Goal: Navigation & Orientation: Find specific page/section

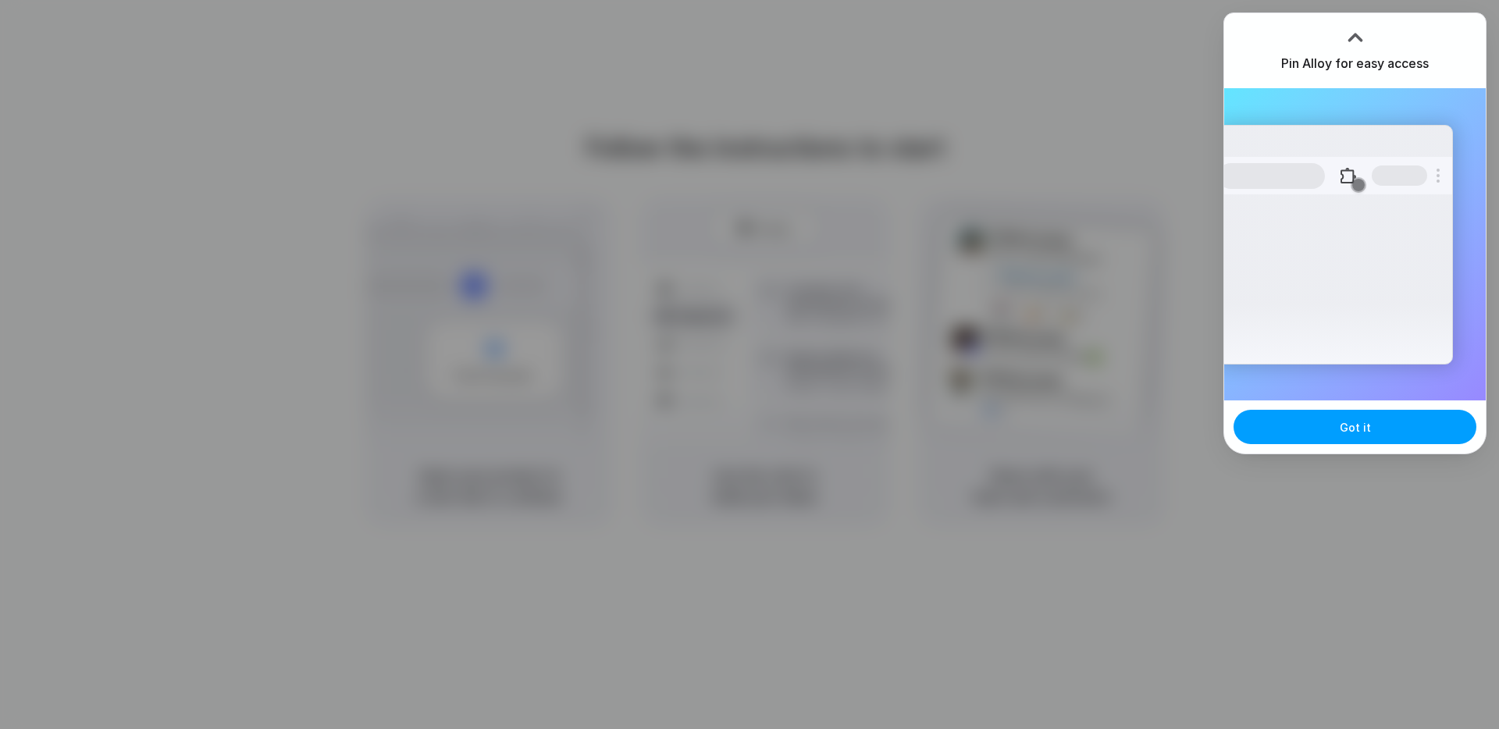
click at [1351, 433] on span "Got it" at bounding box center [1355, 427] width 31 height 16
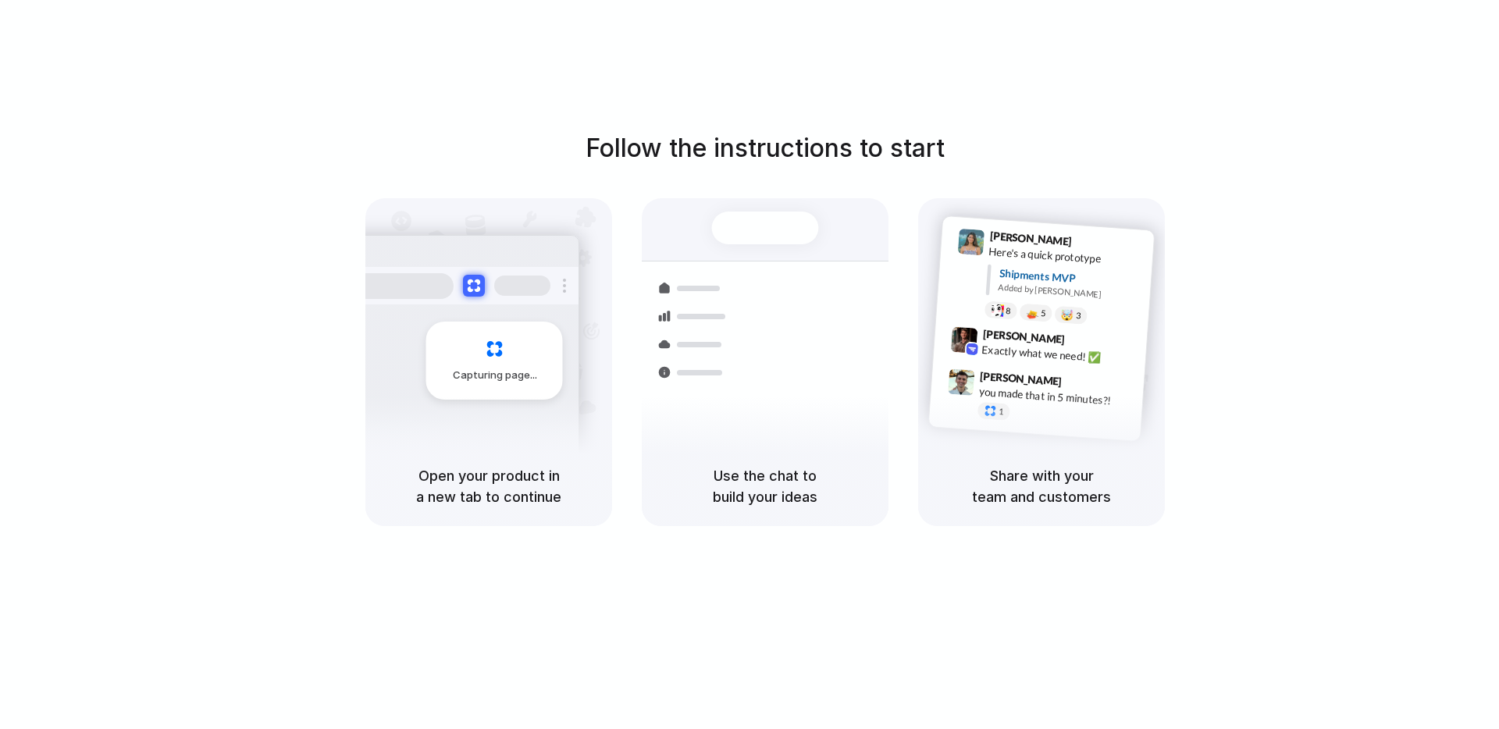
click at [513, 415] on div "Capturing page" at bounding box center [461, 355] width 236 height 240
click at [749, 365] on div at bounding box center [749, 365] width 0 height 0
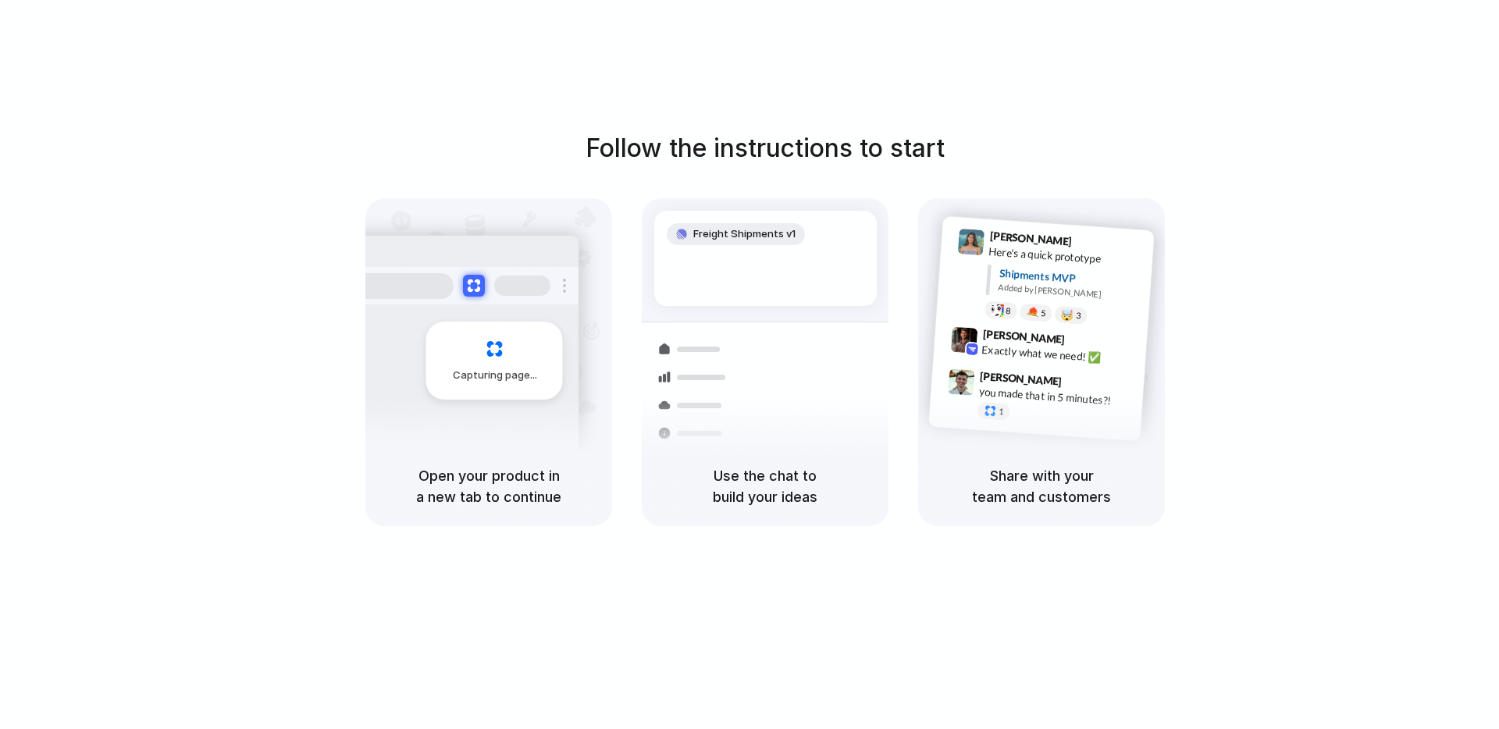
click at [749, 365] on div at bounding box center [749, 365] width 0 height 0
